Goal: Transaction & Acquisition: Purchase product/service

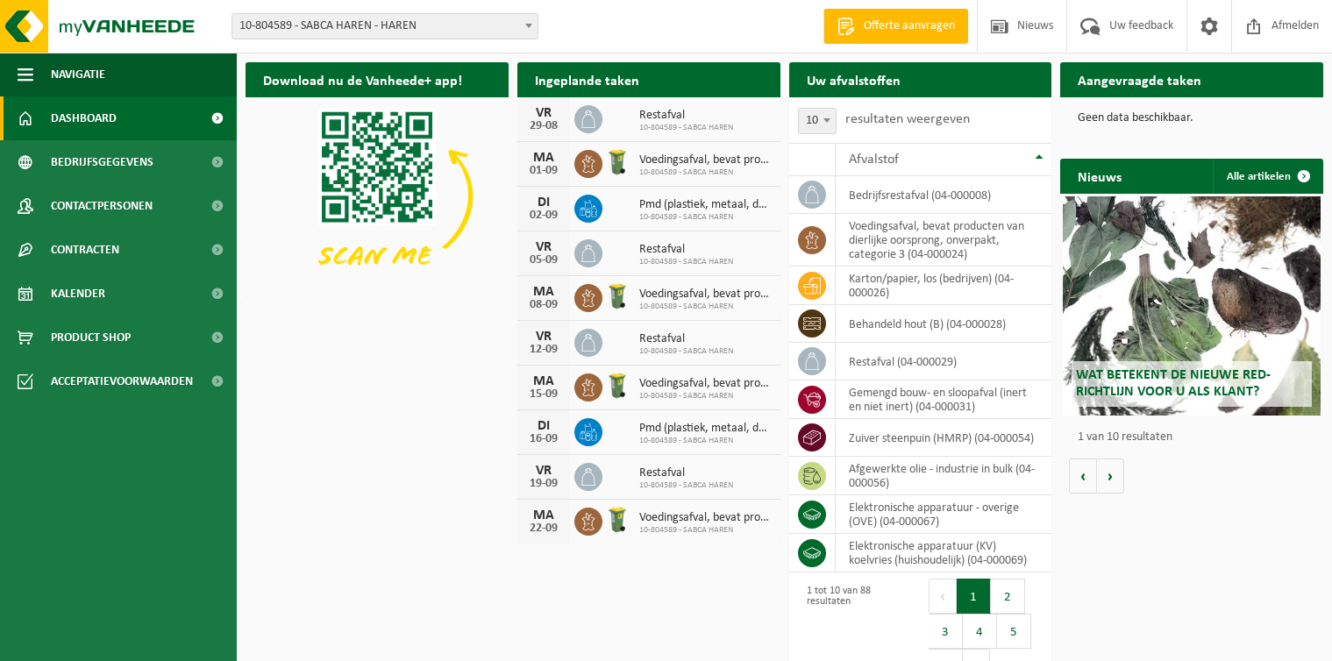
click at [107, 334] on span "Product Shop" at bounding box center [91, 338] width 80 height 44
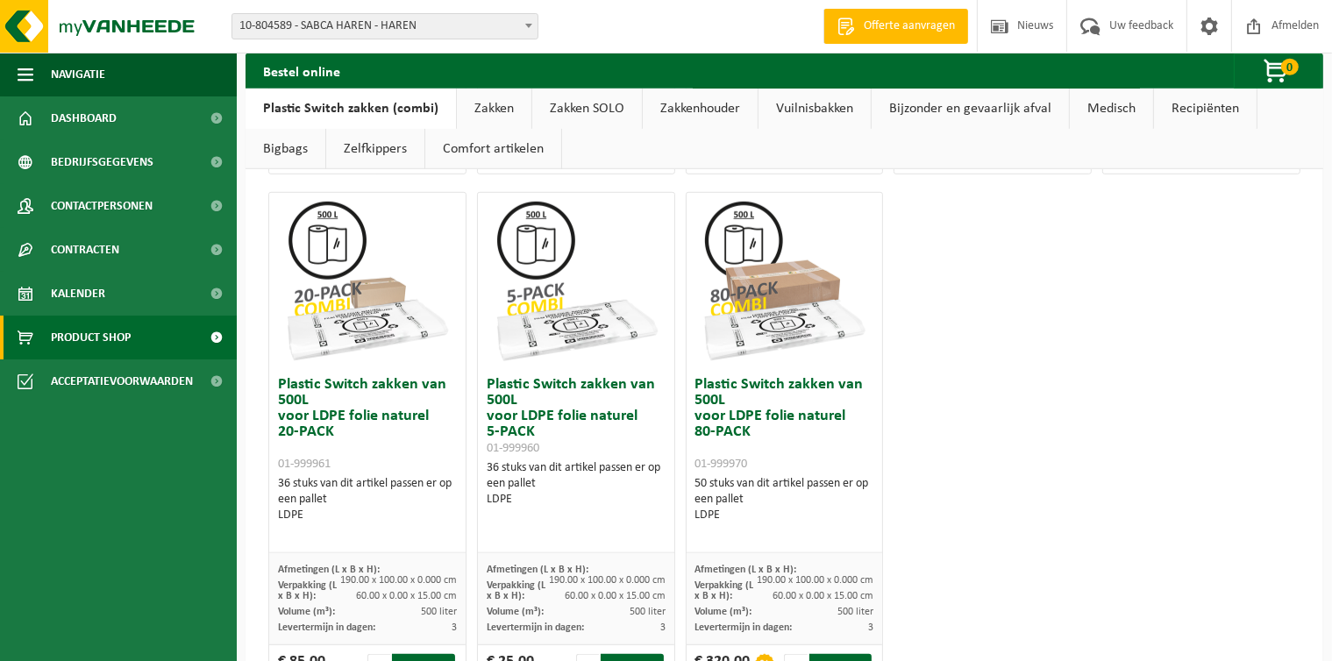
scroll to position [1203, 0]
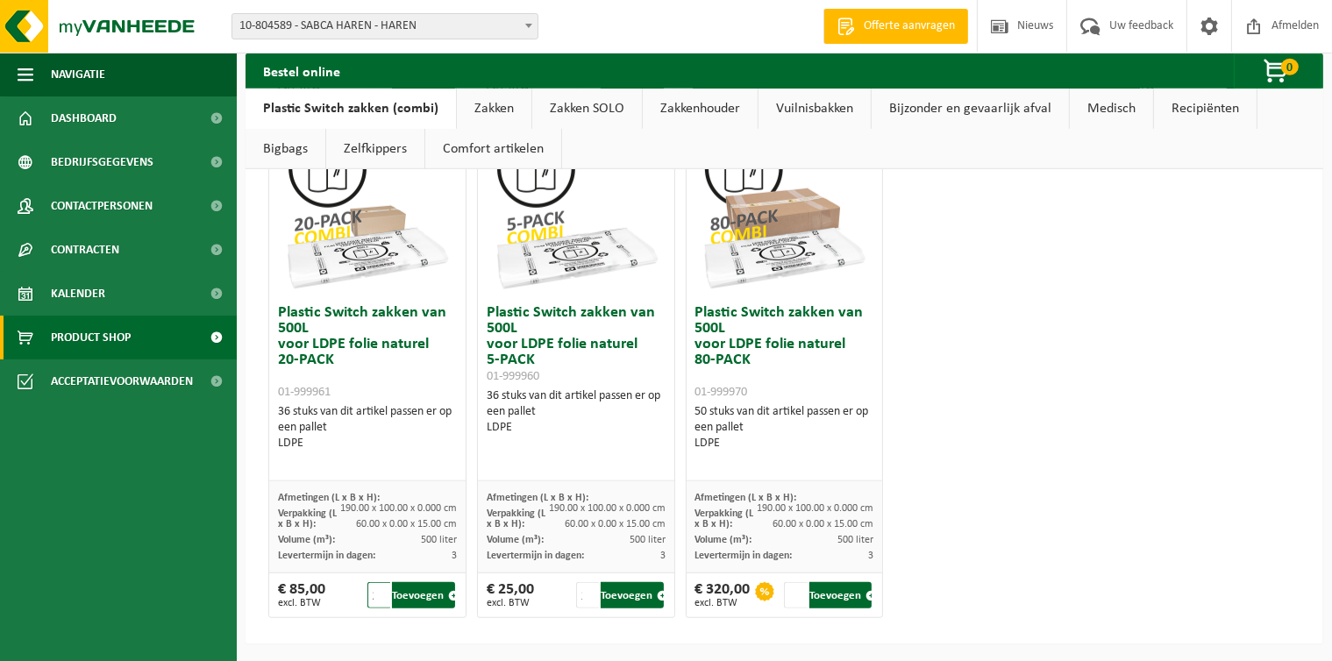
click at [382, 589] on input "2" at bounding box center [379, 595] width 24 height 26
click at [382, 589] on input "3" at bounding box center [379, 595] width 24 height 26
click at [382, 589] on input "4" at bounding box center [379, 595] width 24 height 26
click at [432, 598] on button "Toevoegen" at bounding box center [423, 595] width 62 height 26
type input "1"
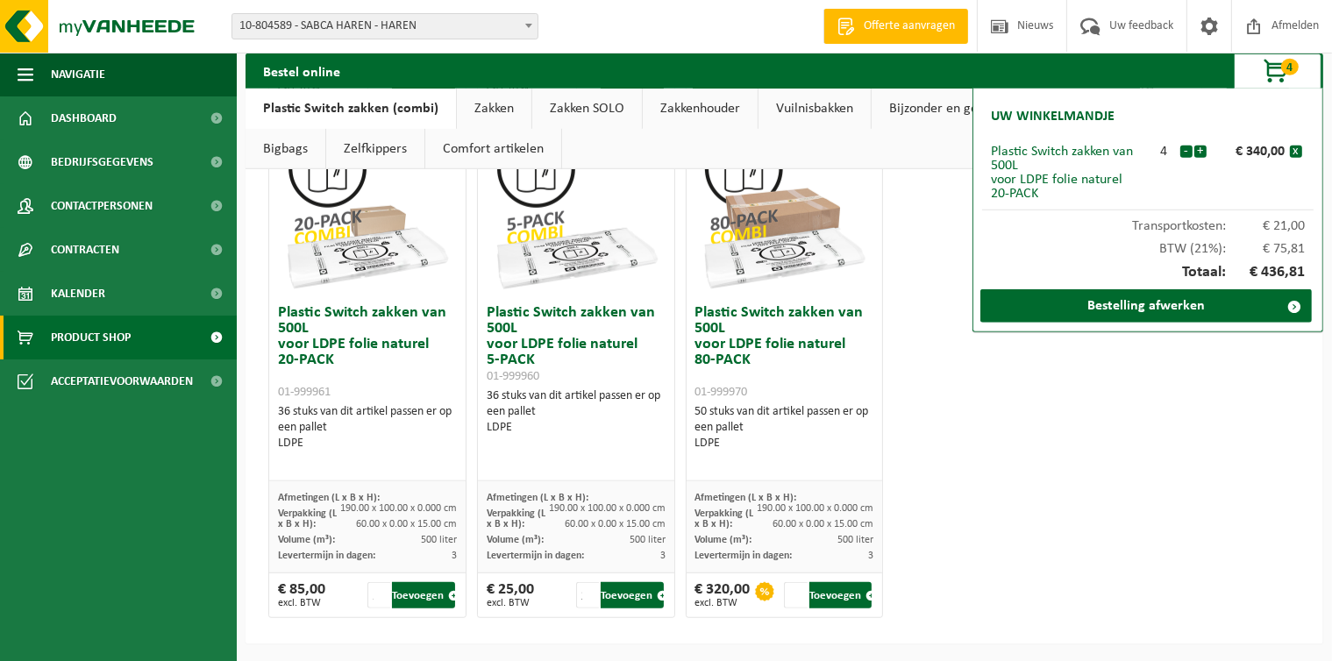
click at [578, 107] on link "Zakken SOLO" at bounding box center [587, 109] width 110 height 40
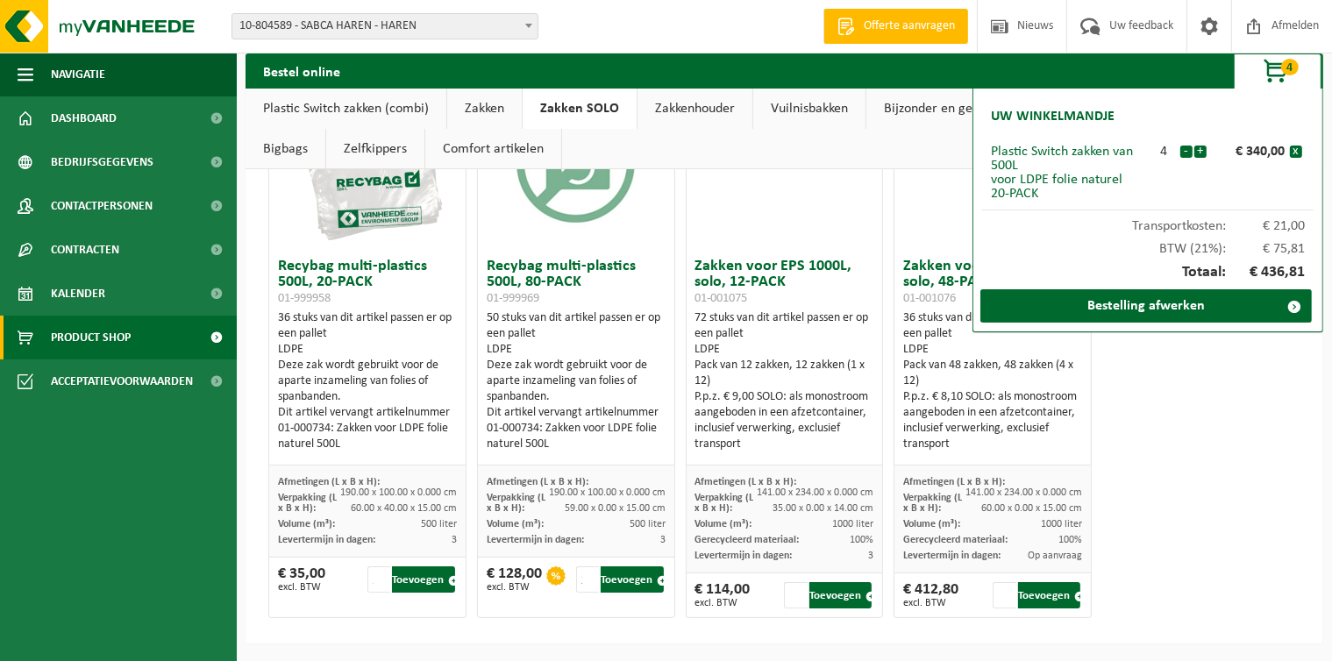
click at [470, 111] on link "Zakken" at bounding box center [484, 109] width 75 height 40
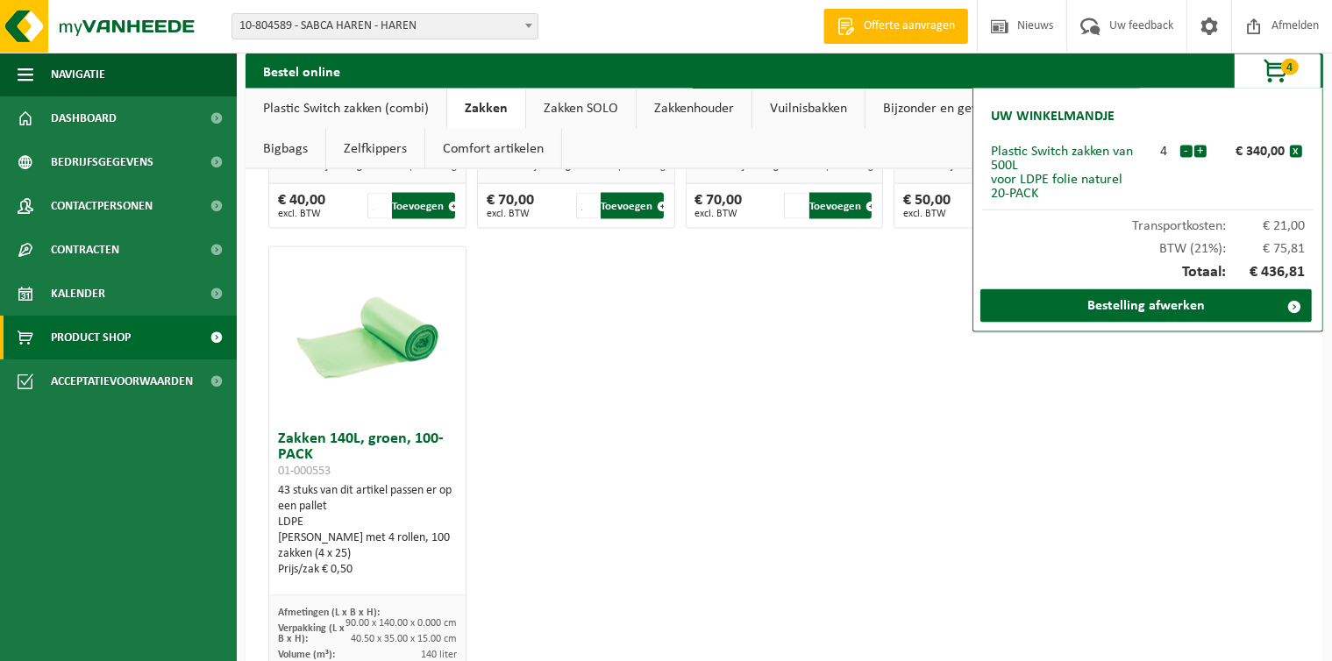
scroll to position [2568, 0]
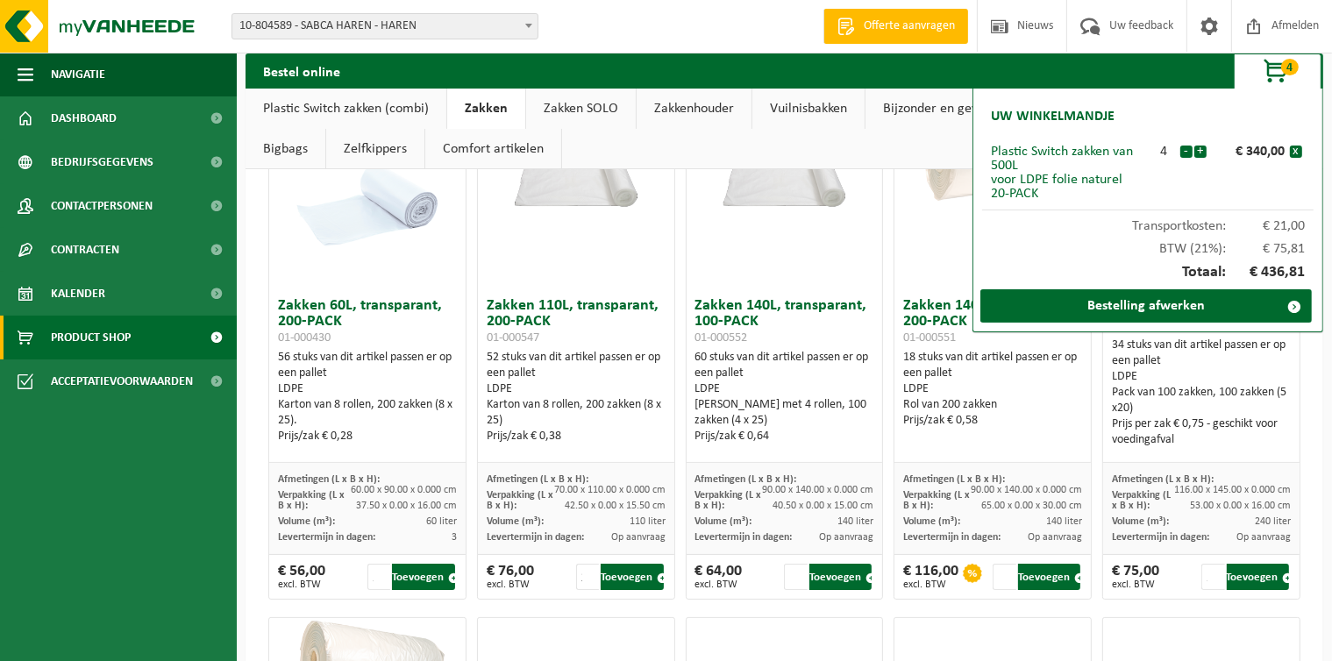
scroll to position [171, 0]
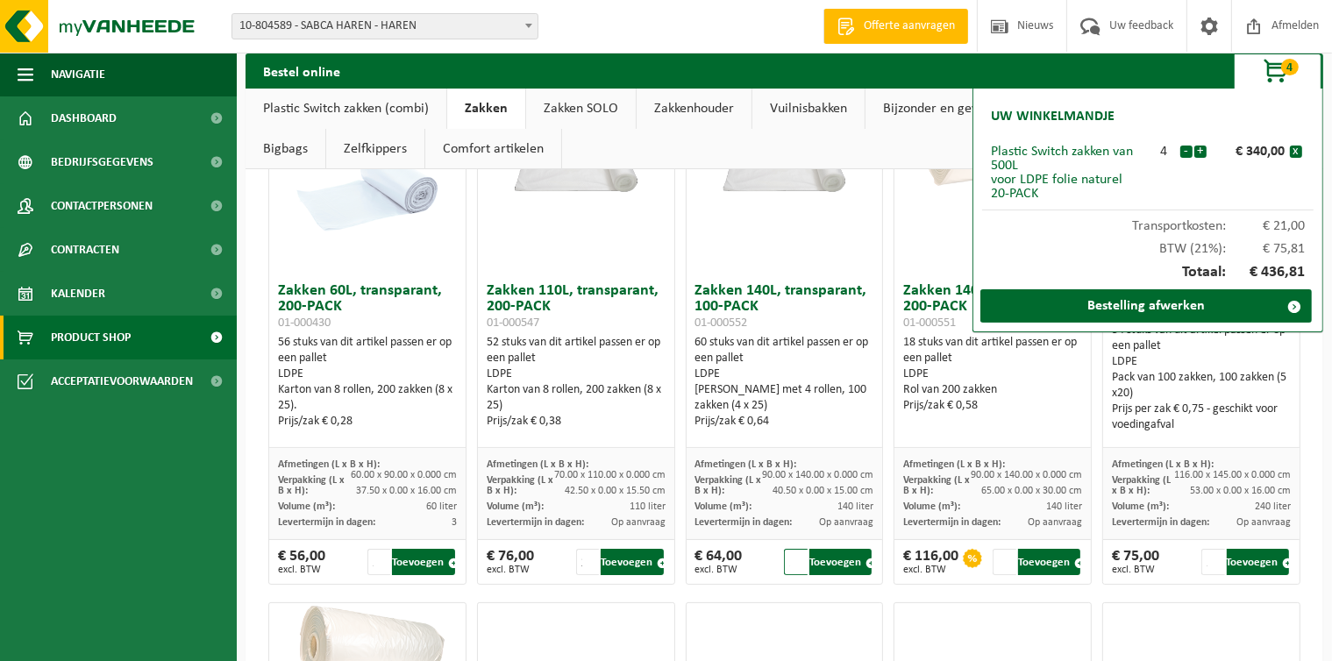
click at [792, 560] on input "2" at bounding box center [796, 562] width 24 height 26
click at [792, 560] on input "3" at bounding box center [796, 562] width 24 height 26
click at [792, 560] on input "4" at bounding box center [796, 562] width 24 height 26
click at [847, 560] on button "Toevoegen" at bounding box center [841, 562] width 62 height 26
type input "1"
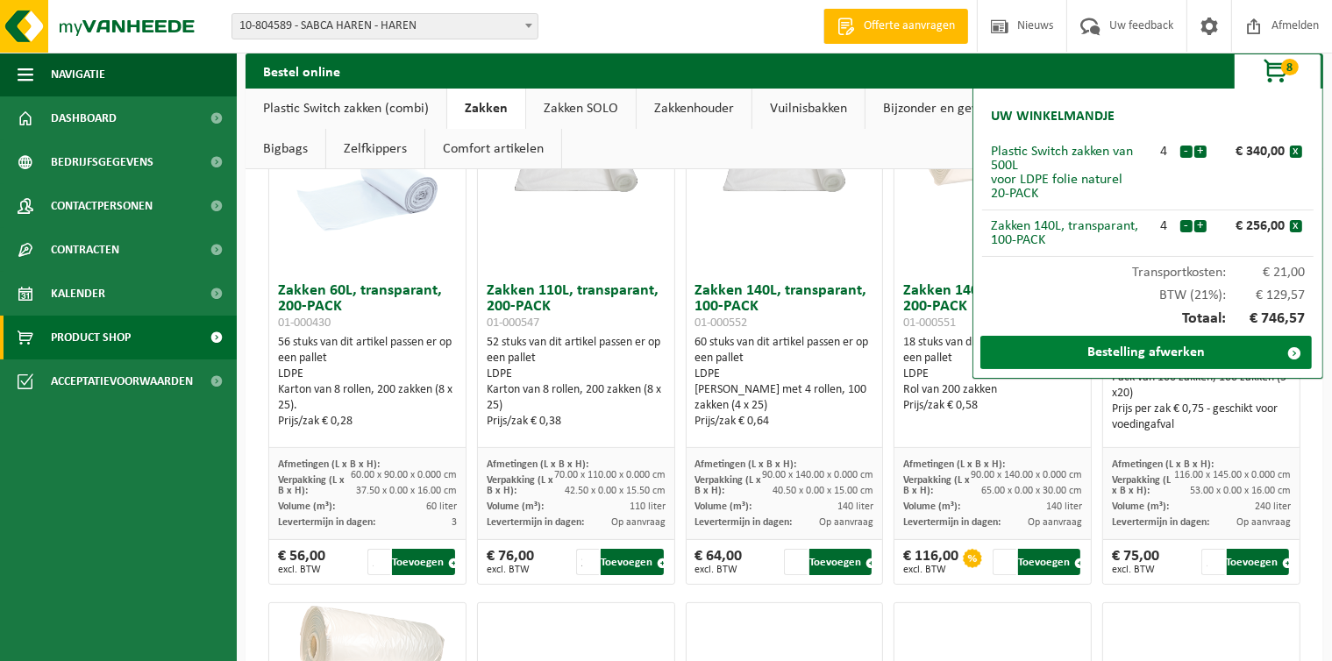
click at [1150, 359] on link "Bestelling afwerken" at bounding box center [1147, 352] width 332 height 33
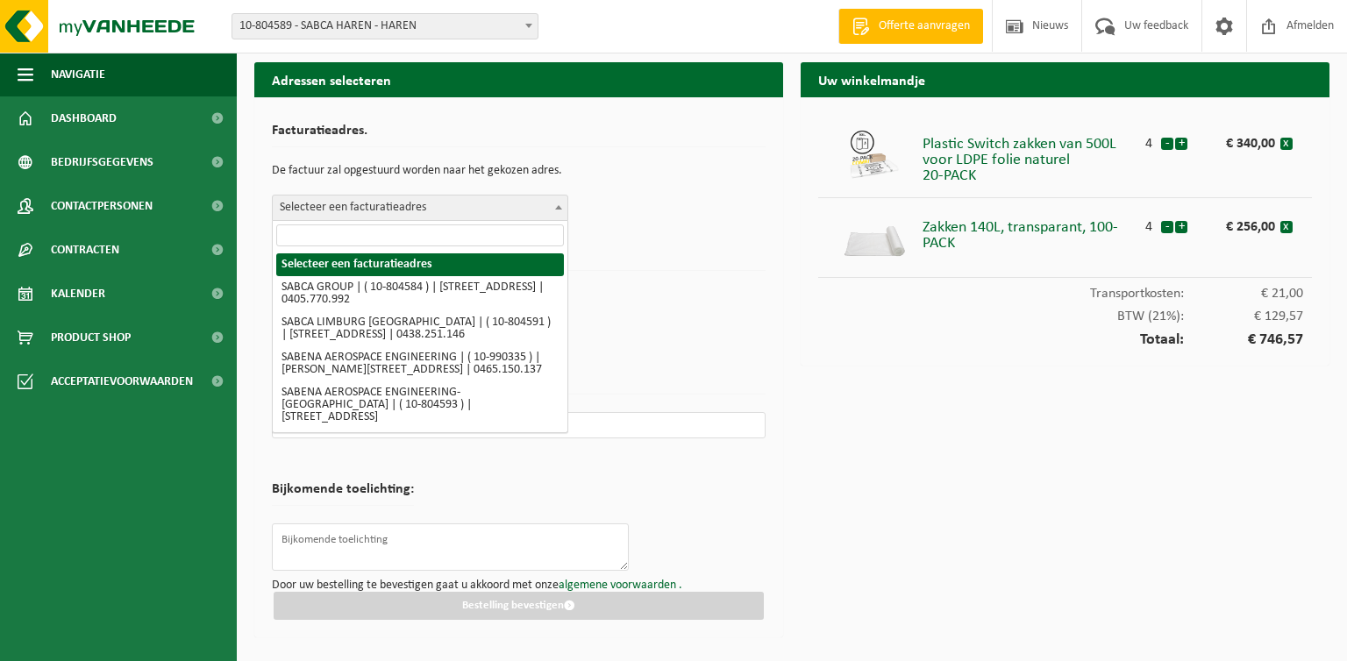
click at [554, 212] on span at bounding box center [559, 207] width 18 height 23
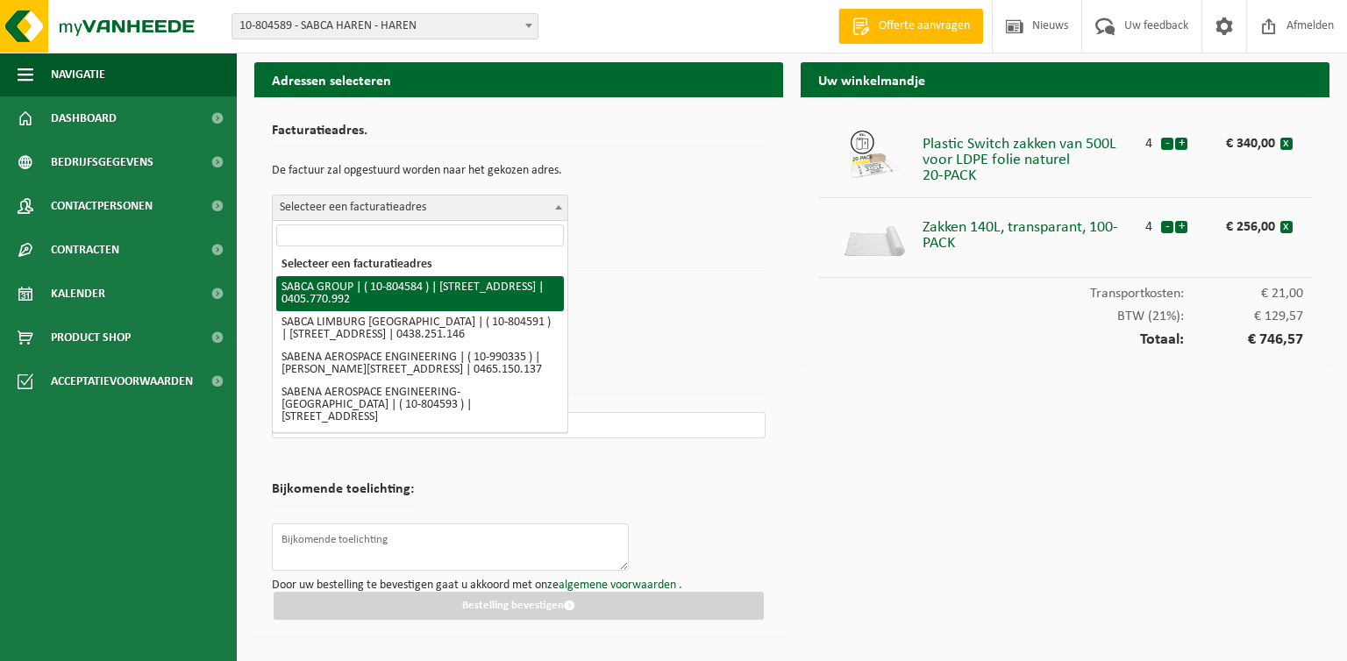
select select "34494"
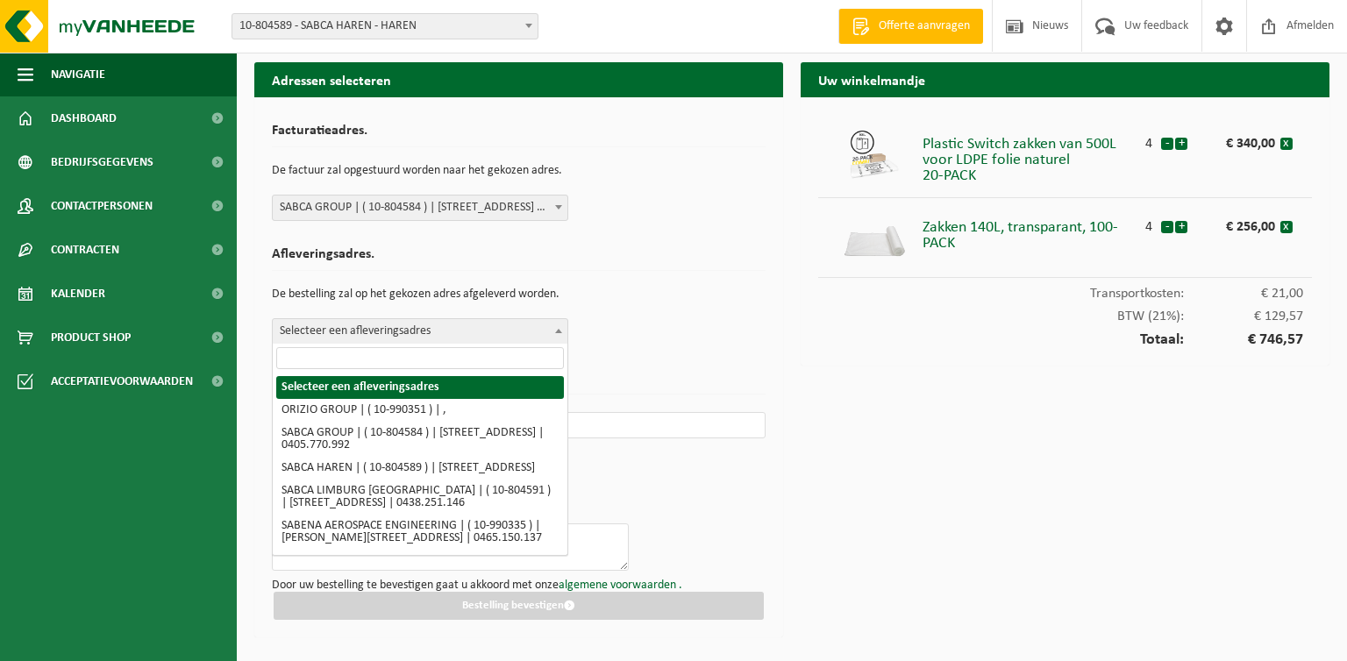
click at [560, 339] on span at bounding box center [559, 330] width 18 height 23
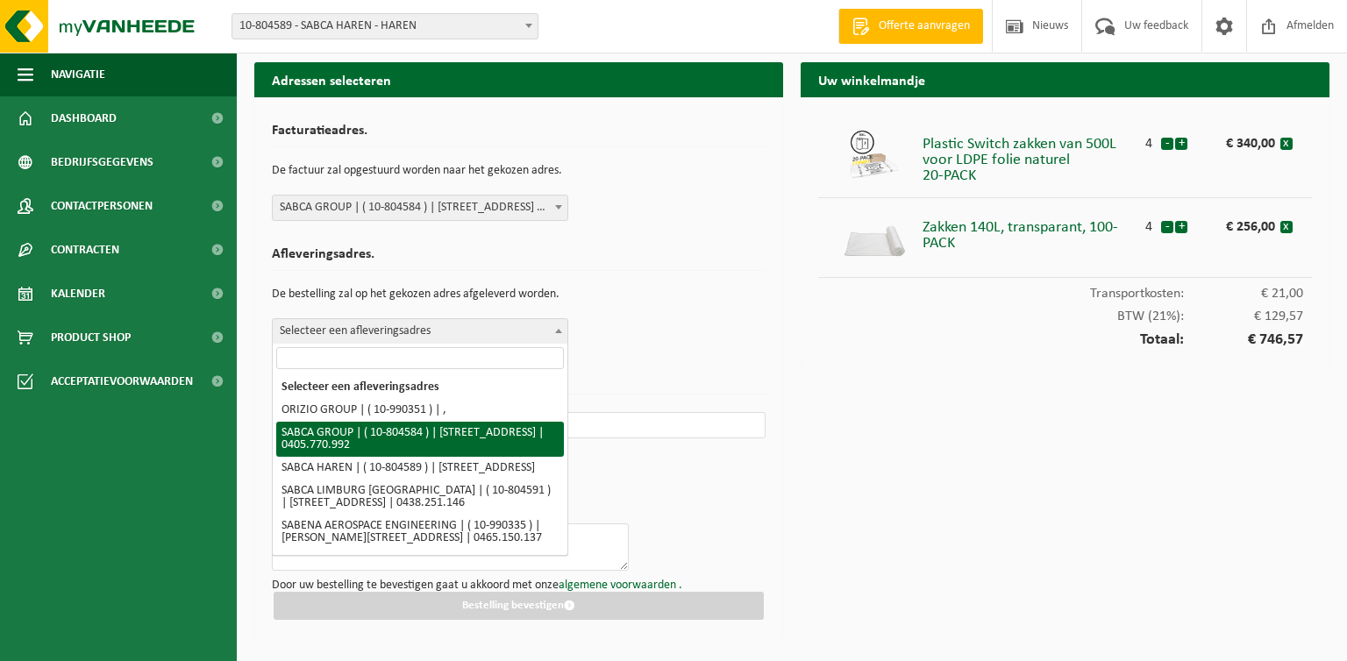
select select "34494"
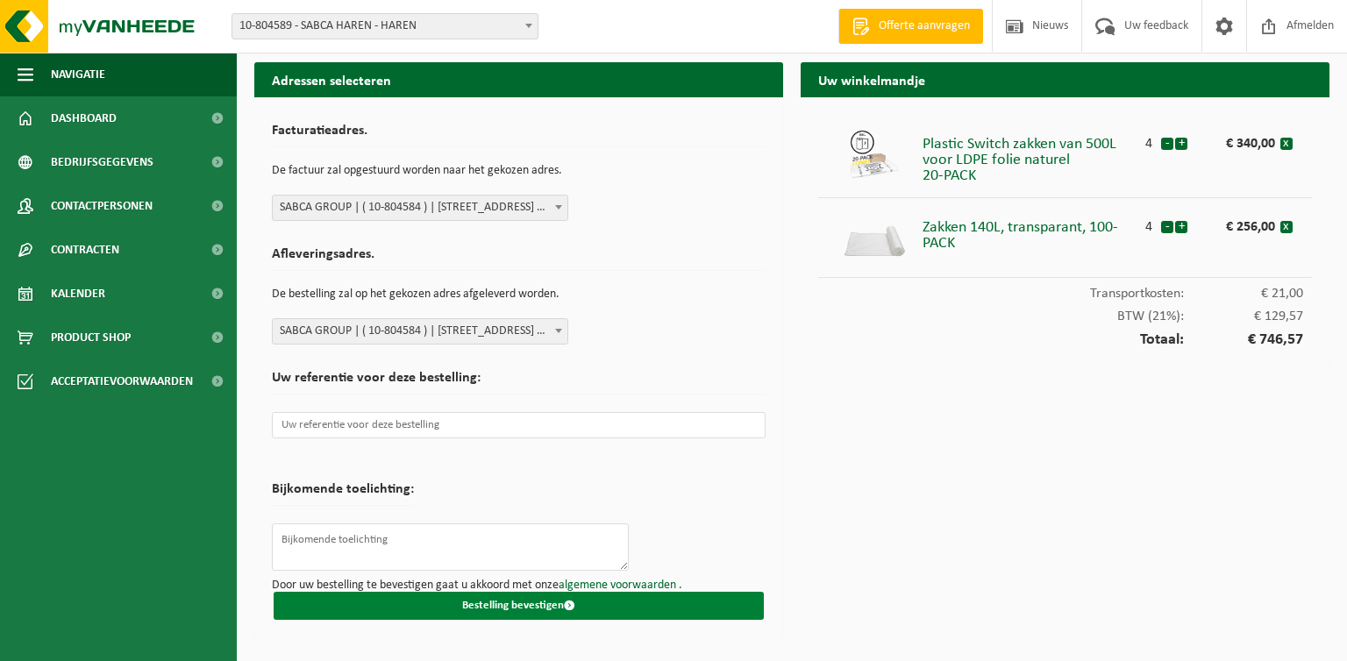
click at [497, 603] on button "Bestelling bevestigen" at bounding box center [519, 606] width 490 height 28
